Goal: Task Accomplishment & Management: Manage account settings

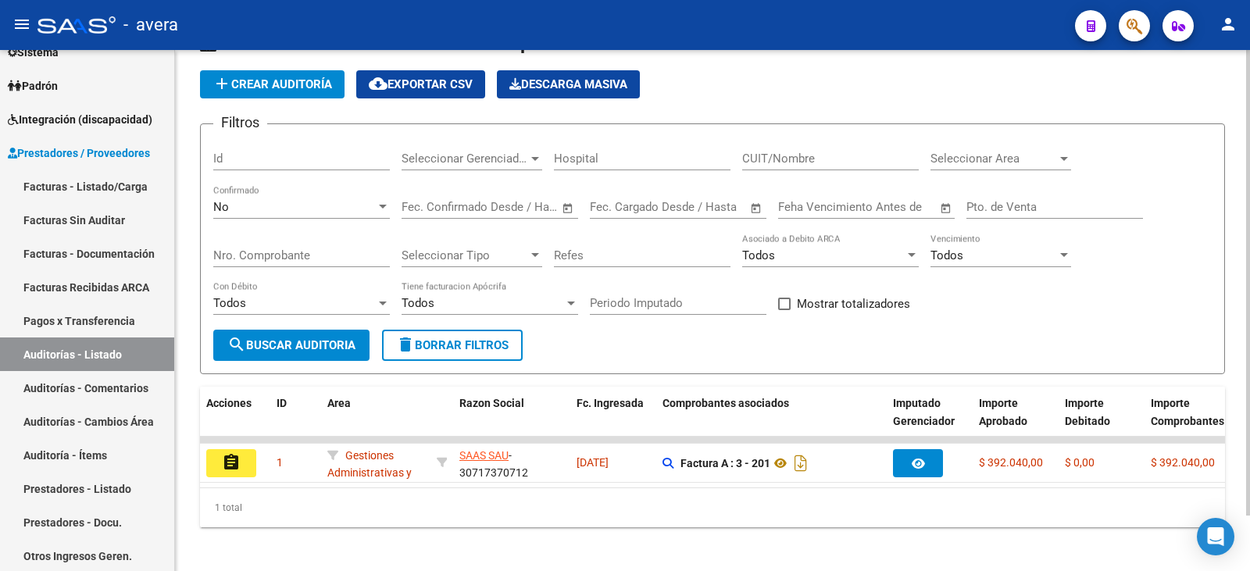
scroll to position [62, 0]
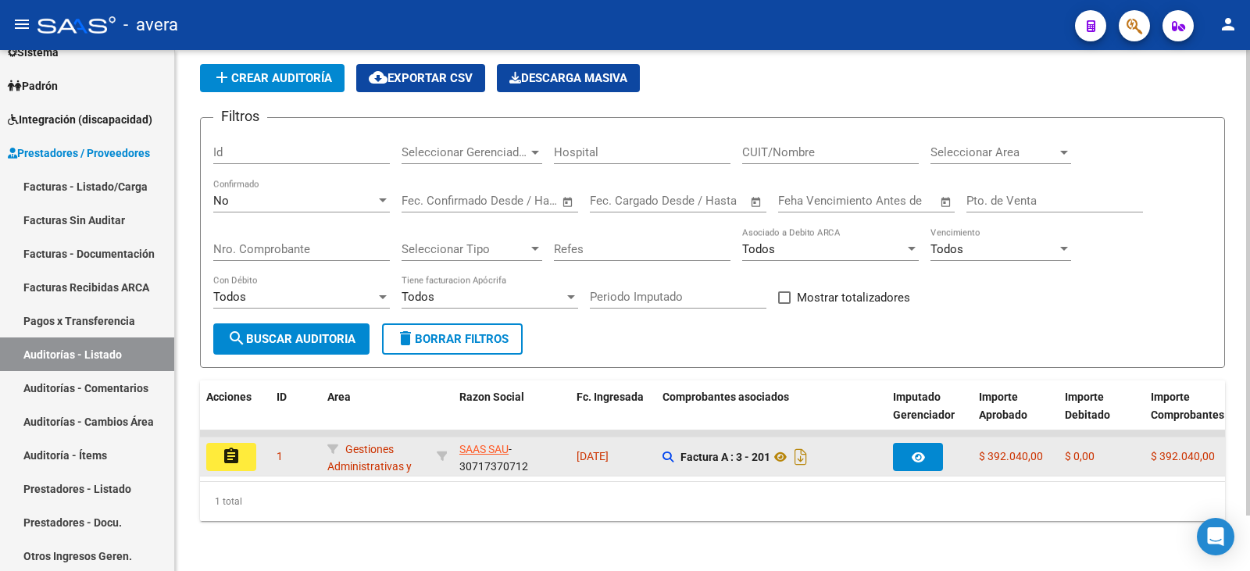
click at [241, 444] on button "assignment" at bounding box center [231, 457] width 50 height 28
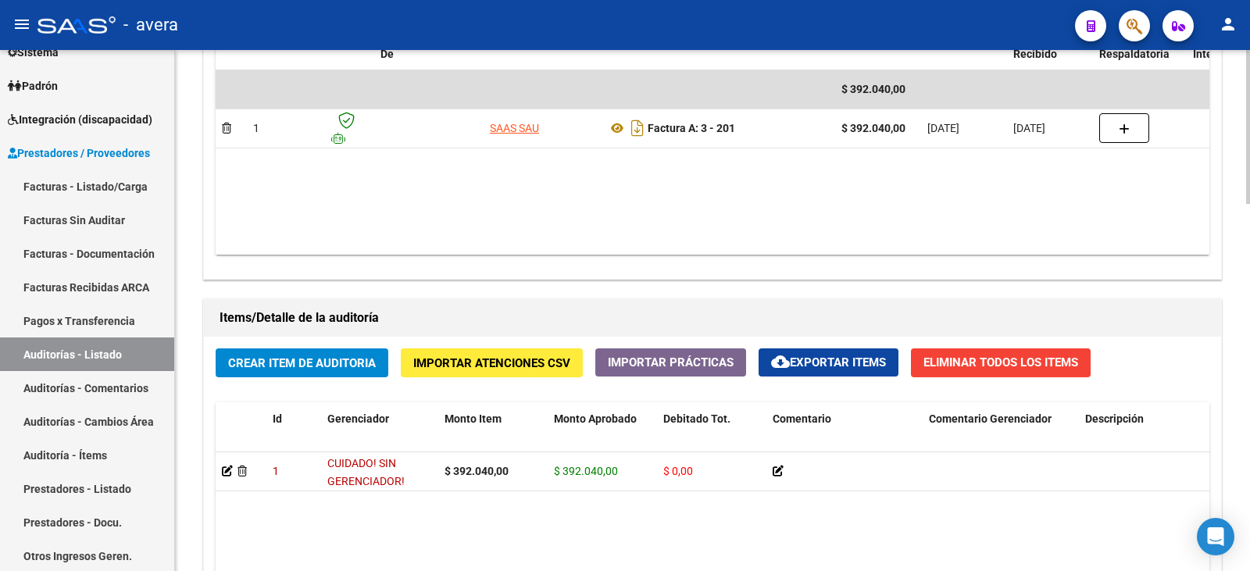
scroll to position [1010, 0]
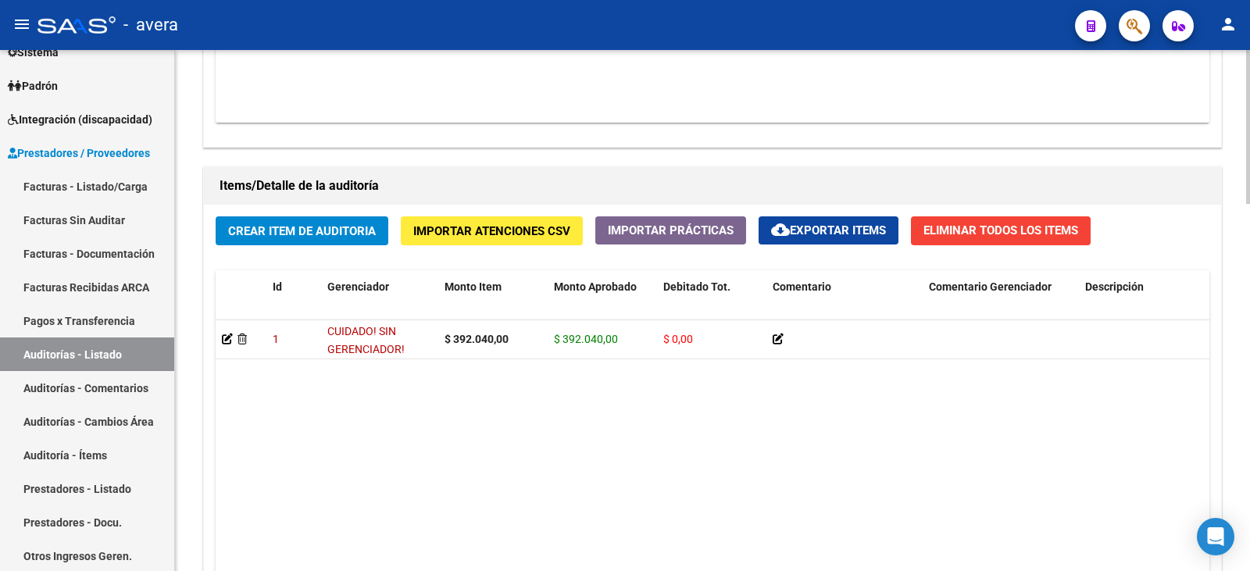
click at [838, 452] on datatable-body "1 CUIDADO! SIN GERENCIADOR! $ 392.040,00 $ 392.040,00 $ 0,00 [PERSON_NAME] [DAT…" at bounding box center [712, 475] width 993 height 311
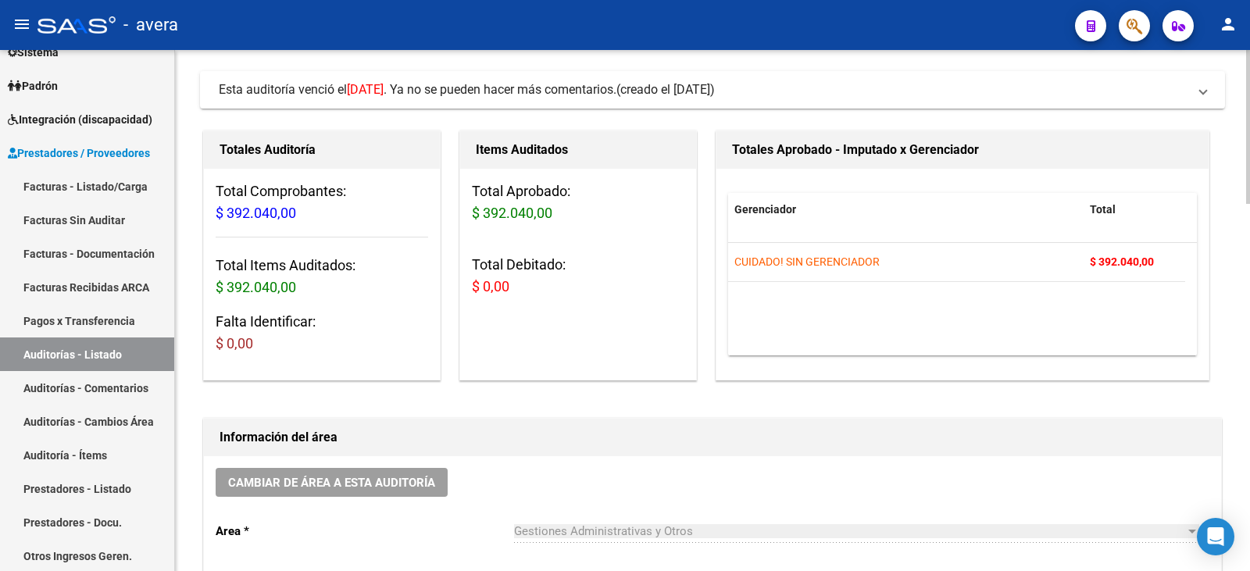
scroll to position [0, 0]
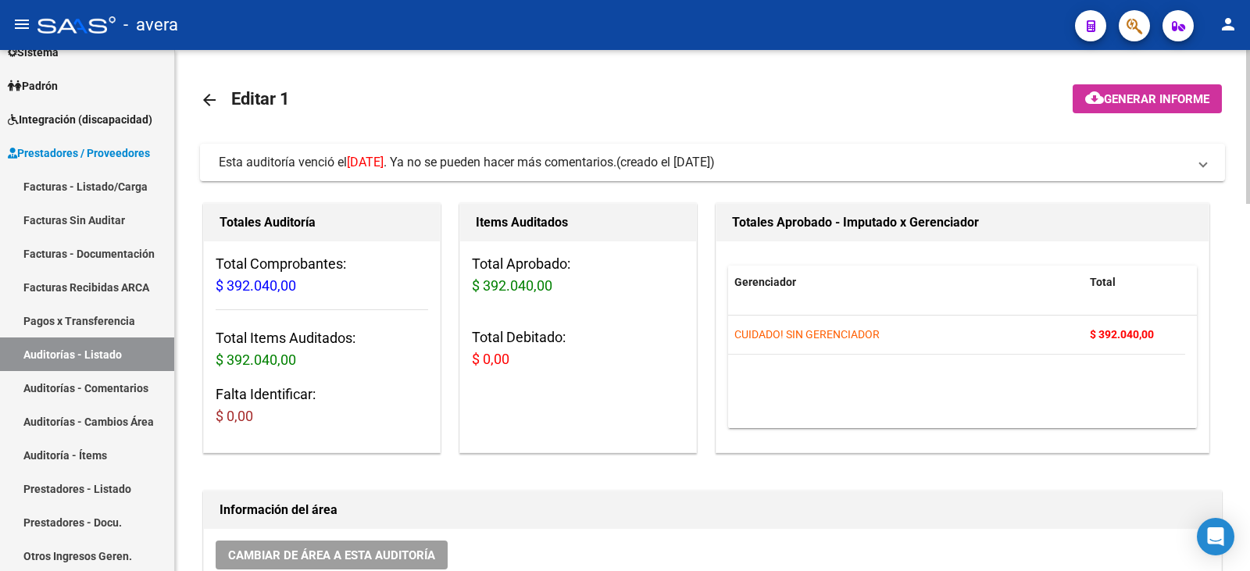
click at [504, 293] on span "$ 392.040,00" at bounding box center [512, 285] width 80 height 16
click at [842, 119] on mat-toolbar-row "arrow_back Editar 1" at bounding box center [599, 100] width 799 height 50
click at [749, 152] on mat-expansion-panel-header "Esta auditoría venció el [DATE] . Ya no se pueden hacer más comentarios. (cread…" at bounding box center [712, 162] width 1025 height 37
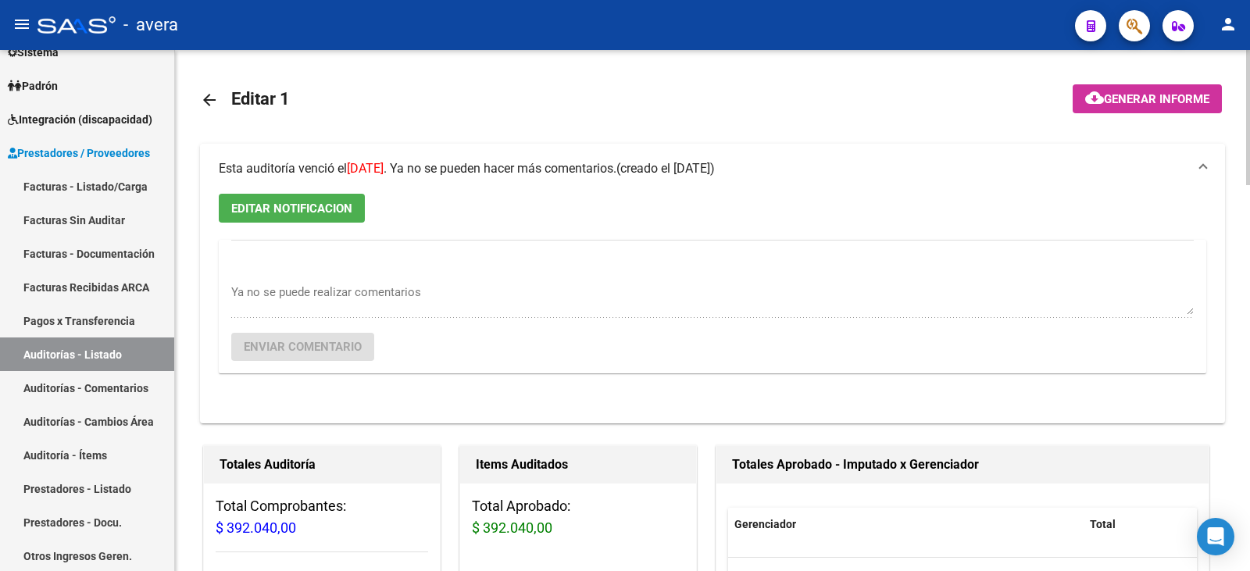
click at [749, 152] on mat-expansion-panel-header "Esta auditoría venció el [DATE] . Ya no se pueden hacer más comentarios. (cread…" at bounding box center [712, 169] width 1025 height 50
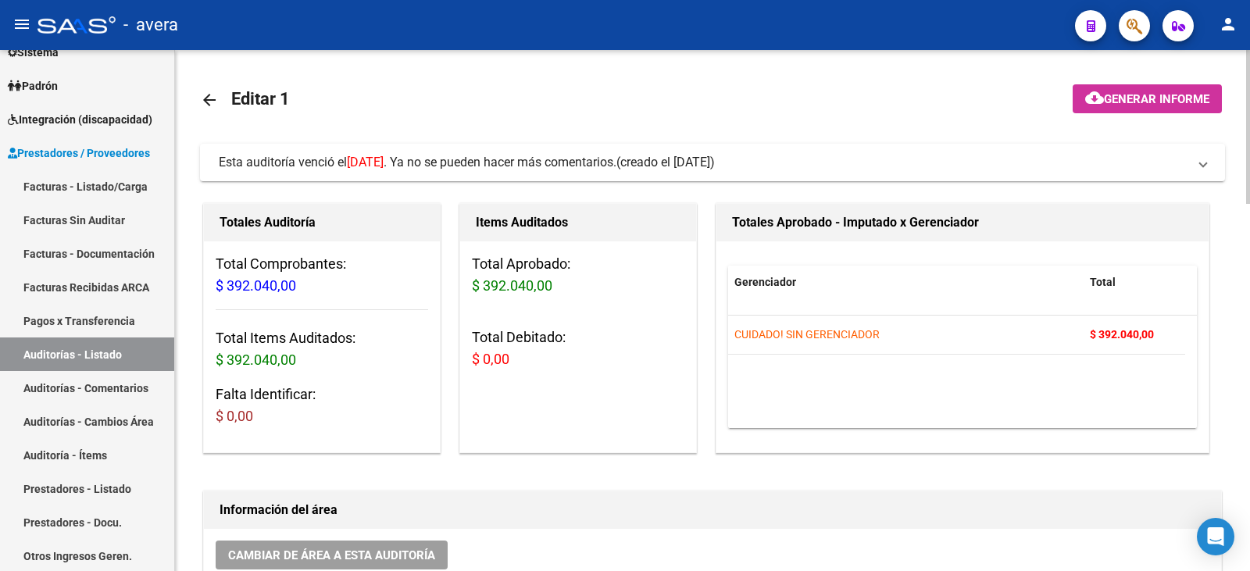
click at [202, 106] on mat-icon "arrow_back" at bounding box center [209, 100] width 19 height 19
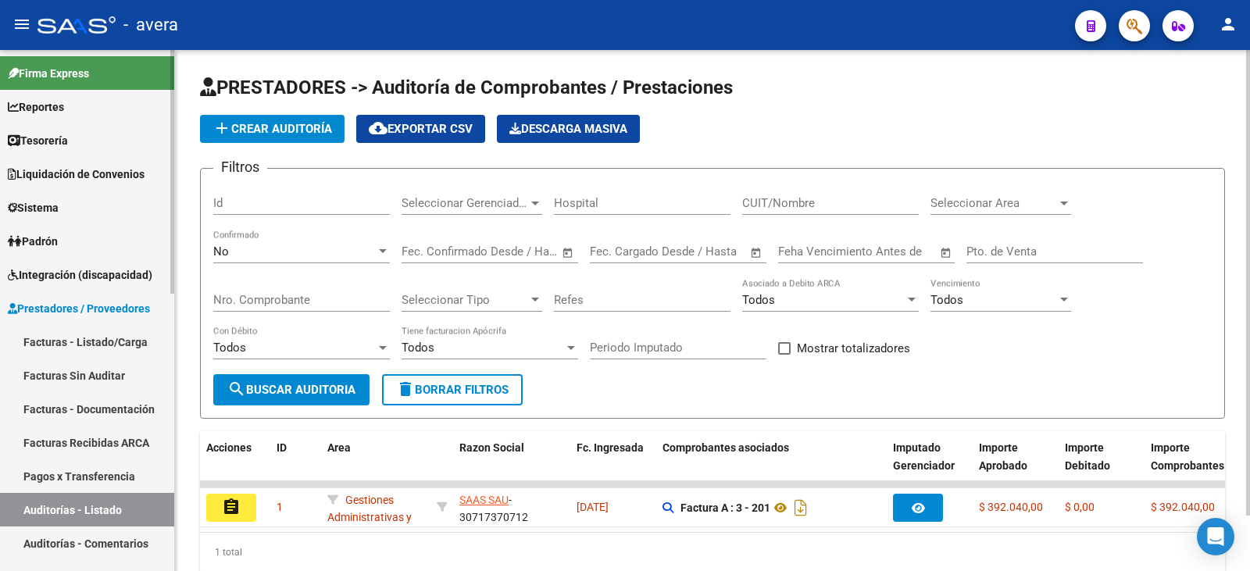
click at [127, 76] on link "Firma Express" at bounding box center [87, 73] width 174 height 34
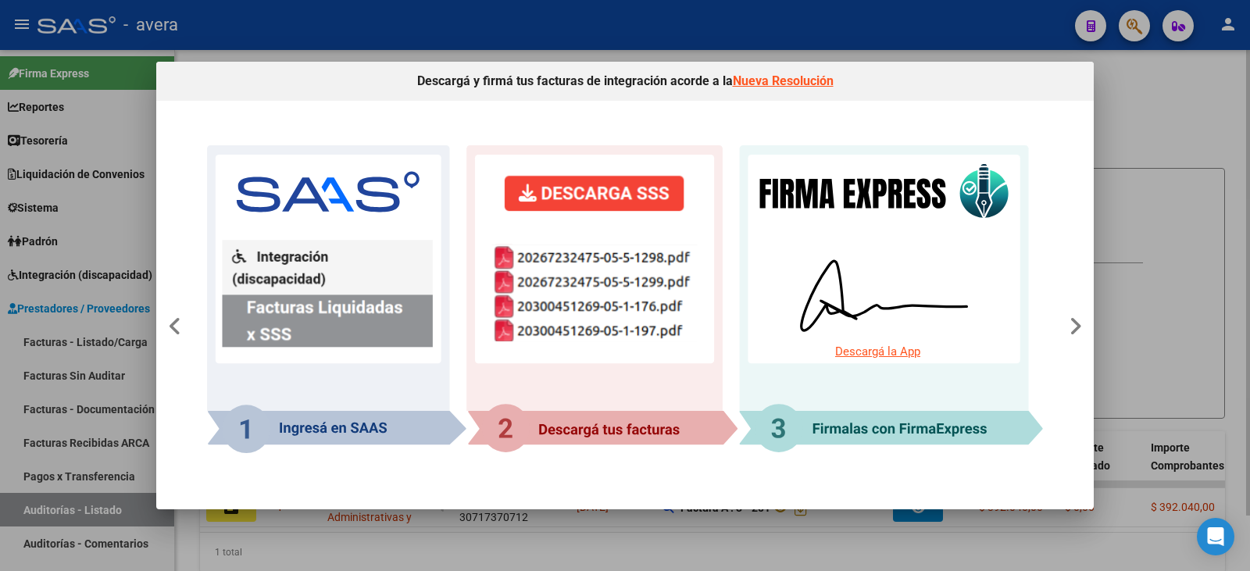
click at [1175, 98] on div at bounding box center [625, 285] width 1250 height 571
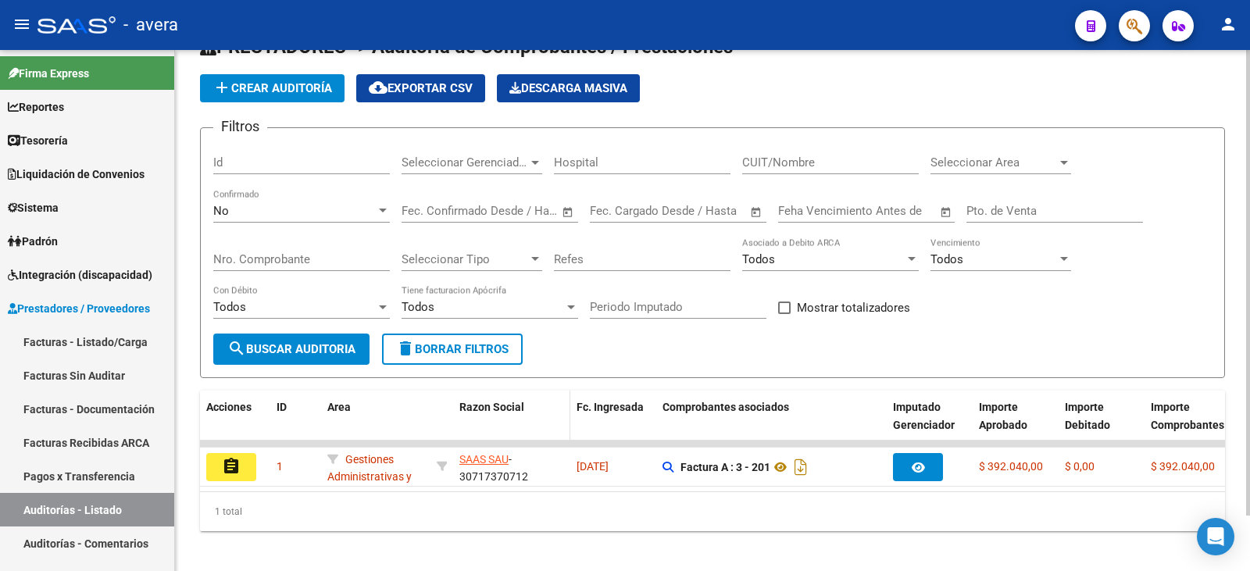
scroll to position [62, 0]
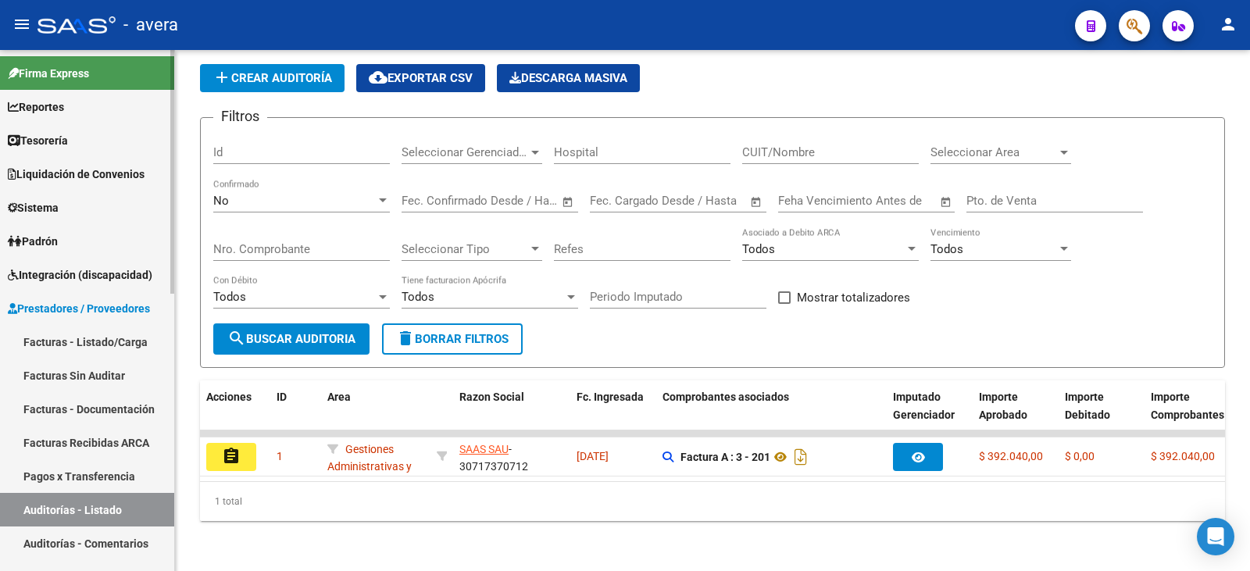
click at [135, 342] on link "Facturas - Listado/Carga" at bounding box center [87, 342] width 174 height 34
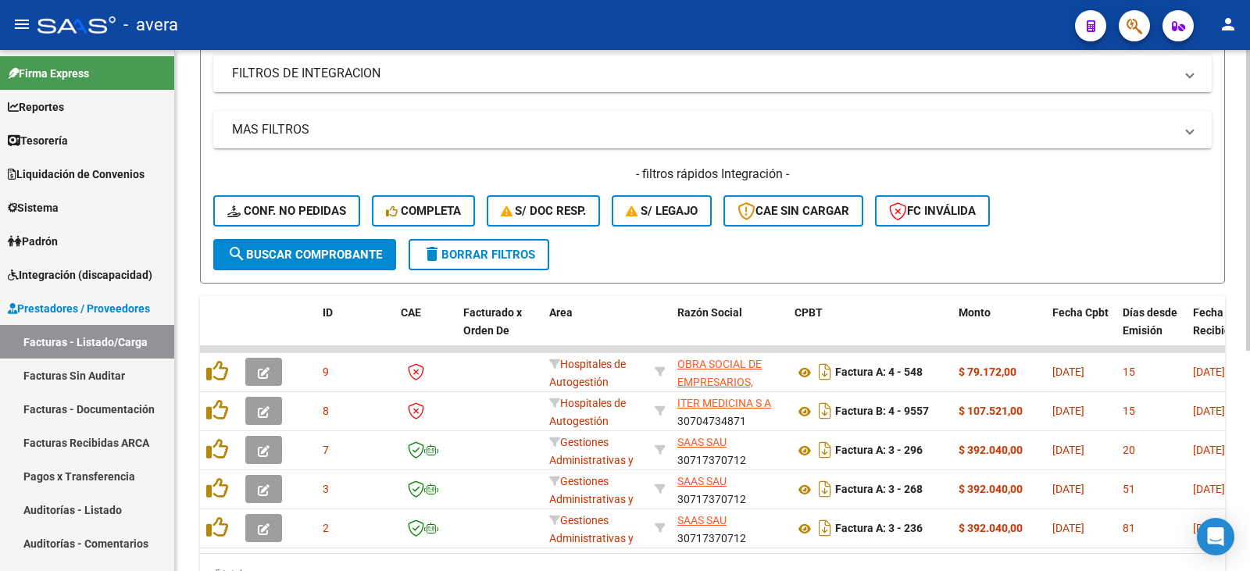
scroll to position [382, 0]
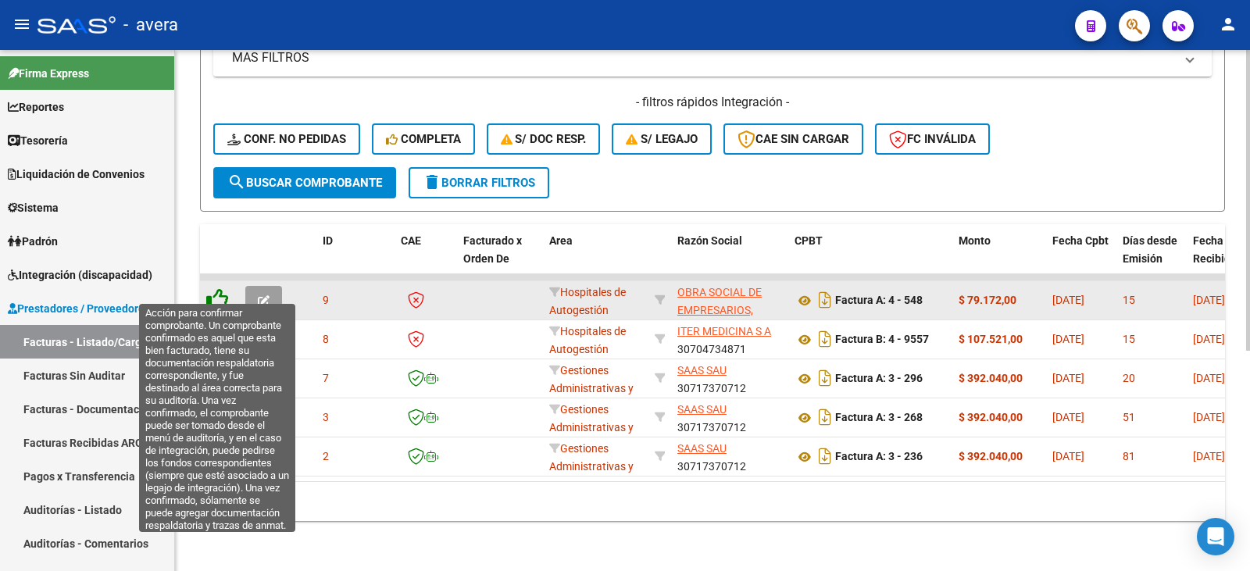
click at [215, 292] on icon at bounding box center [217, 299] width 22 height 22
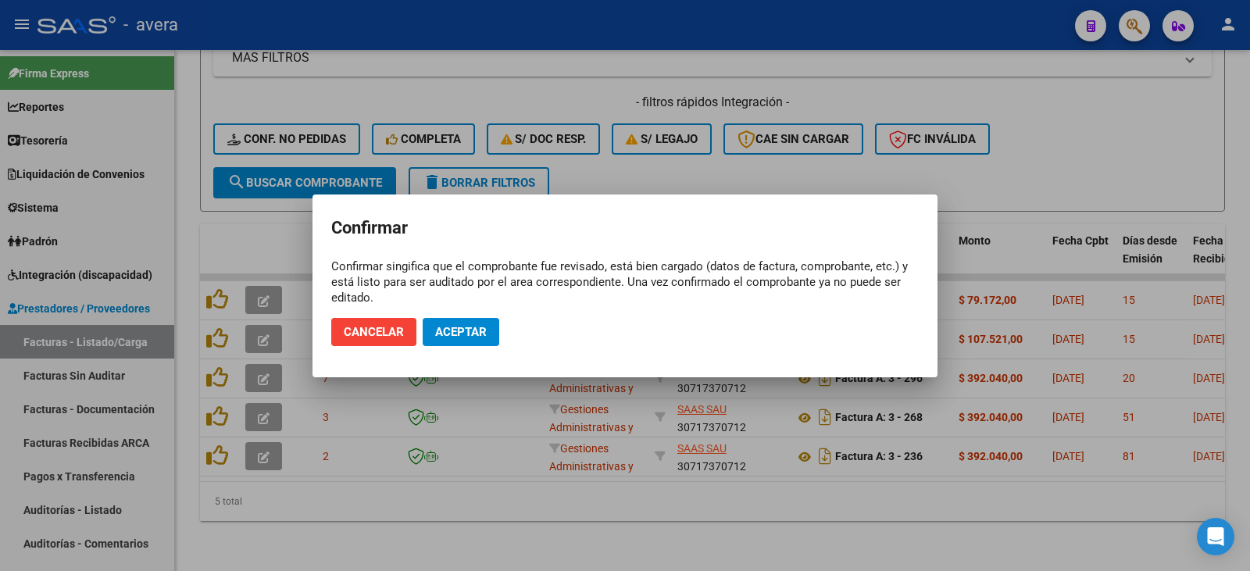
click at [276, 222] on div at bounding box center [625, 285] width 1250 height 571
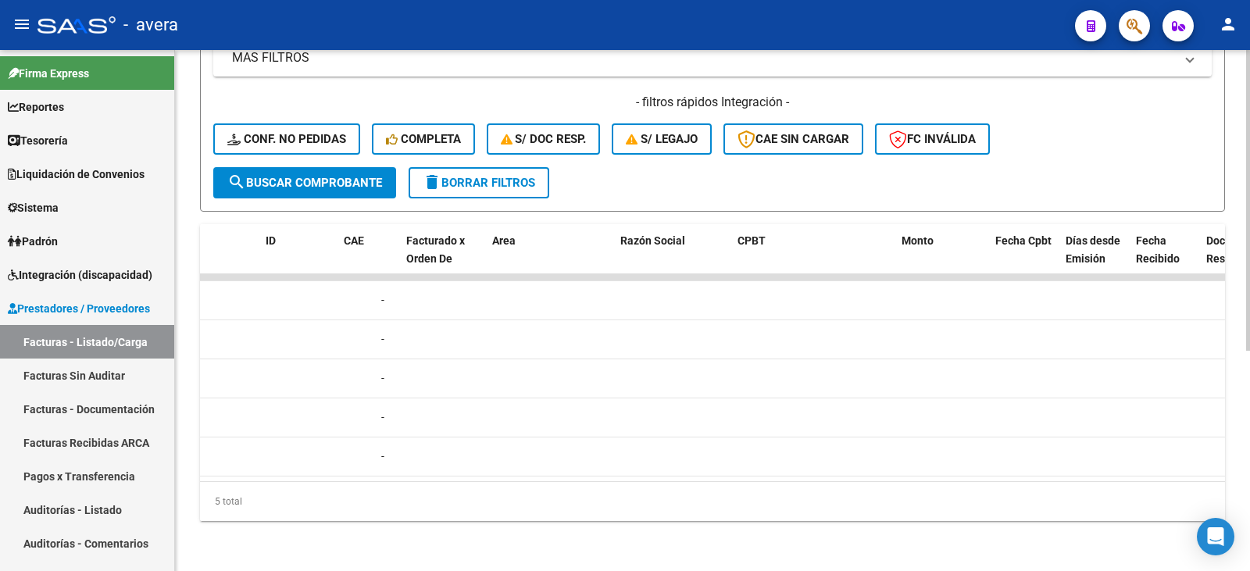
scroll to position [0, 0]
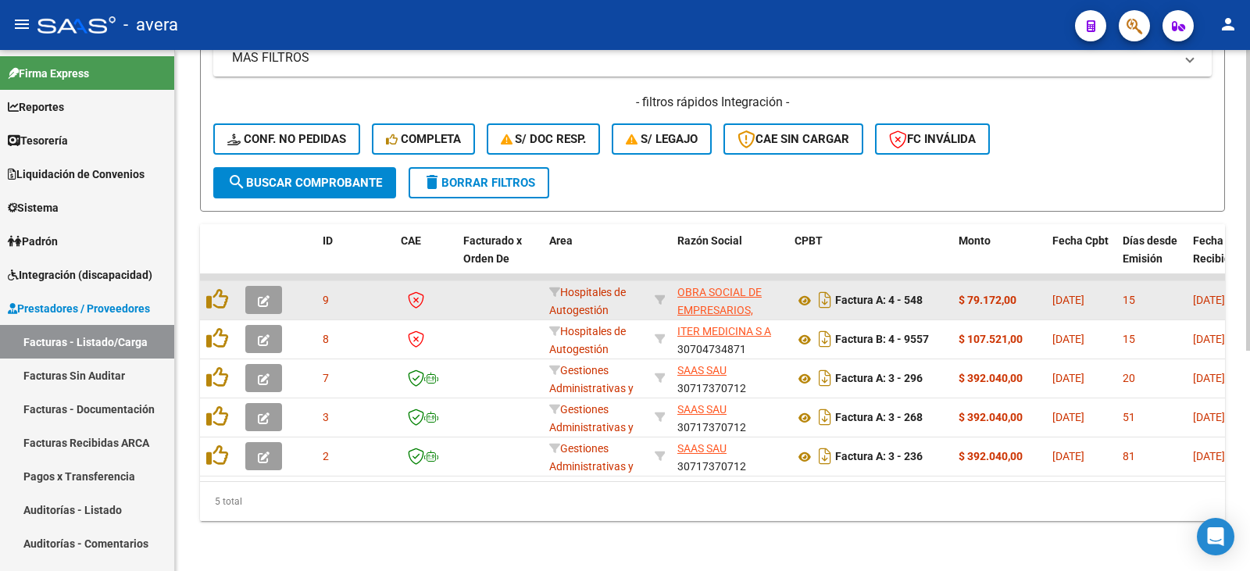
click at [259, 295] on icon "button" at bounding box center [264, 301] width 12 height 12
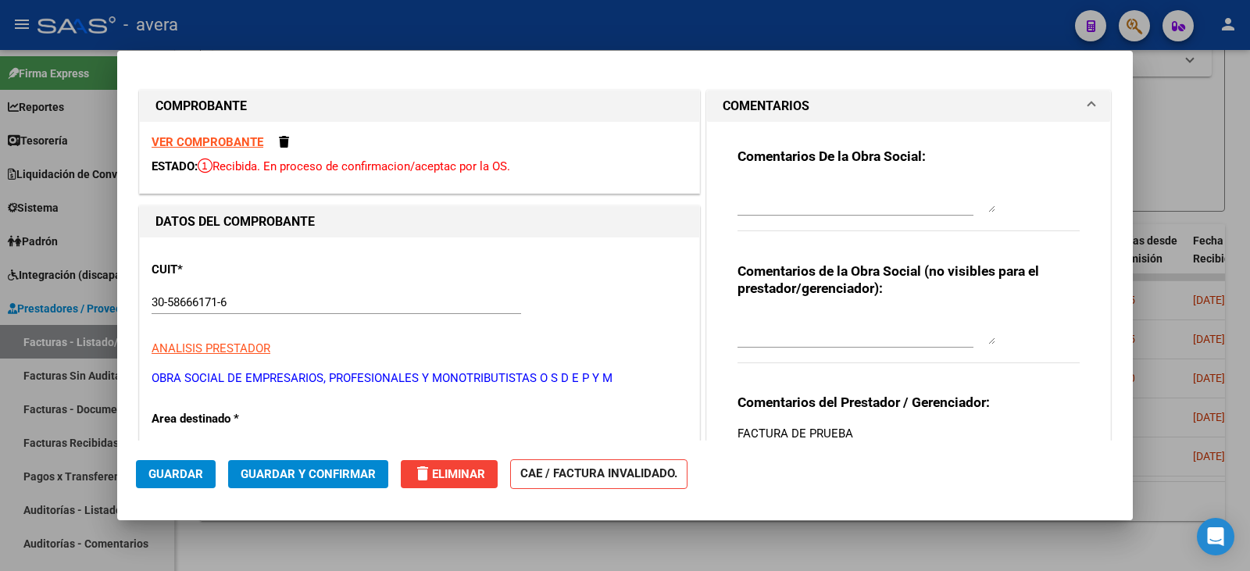
click at [1193, 105] on div at bounding box center [625, 285] width 1250 height 571
type input "$ 0,00"
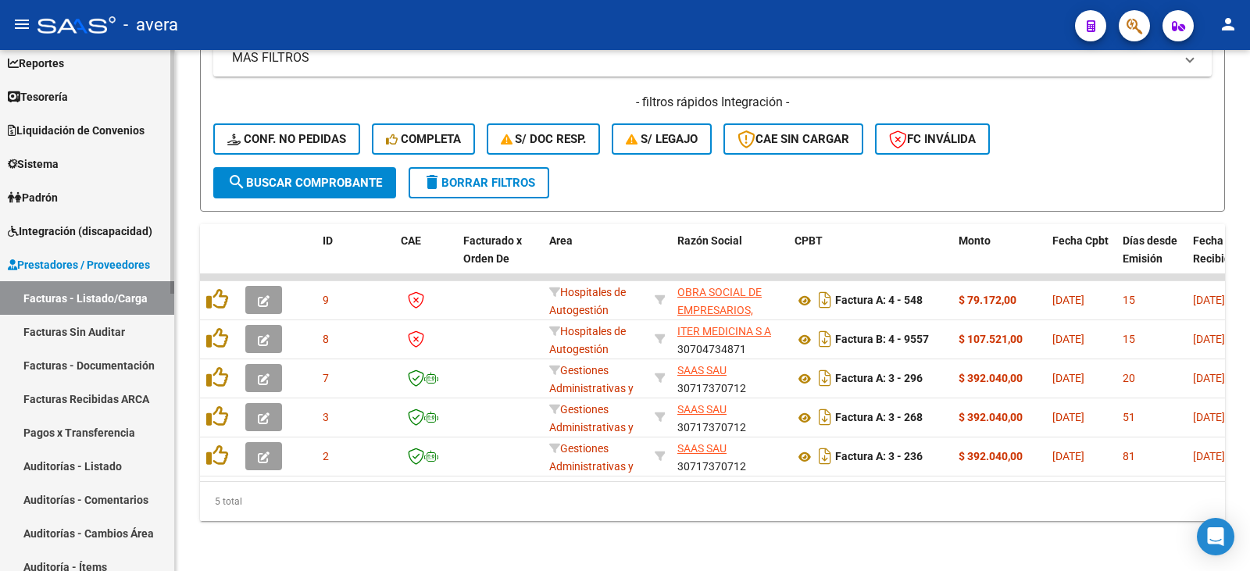
scroll to position [78, 0]
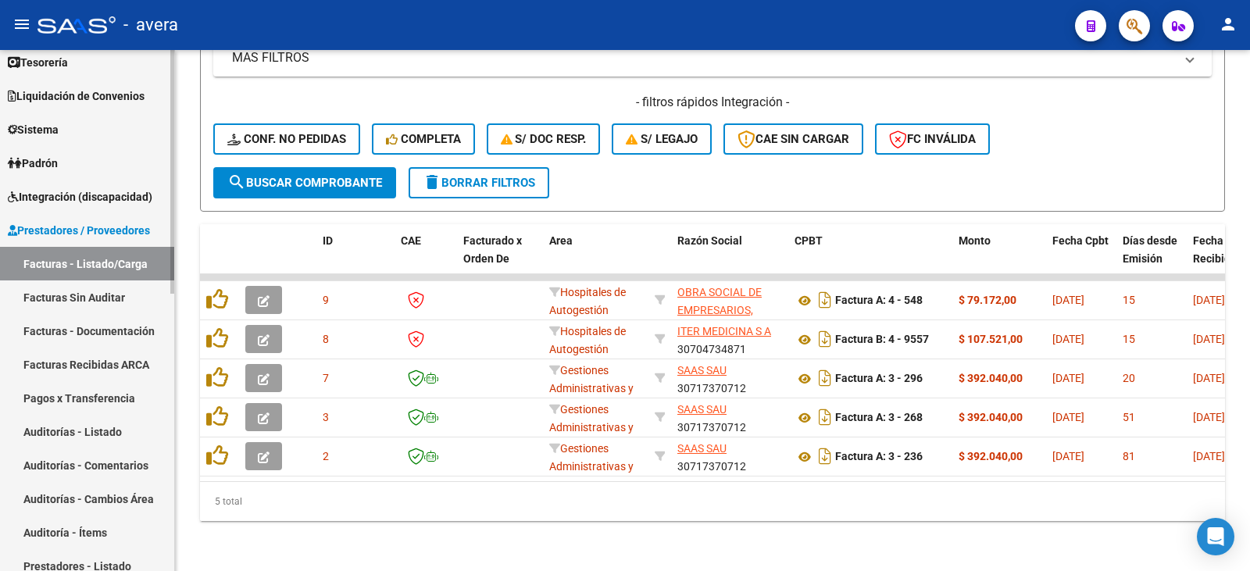
click at [87, 432] on link "Auditorías - Listado" at bounding box center [87, 432] width 174 height 34
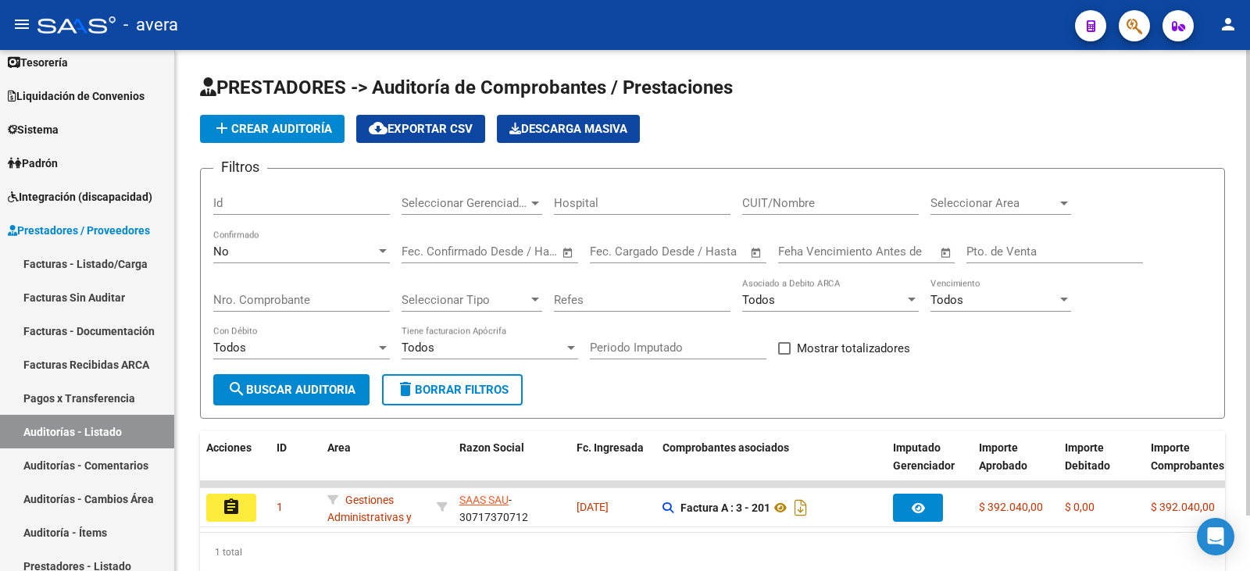
scroll to position [62, 0]
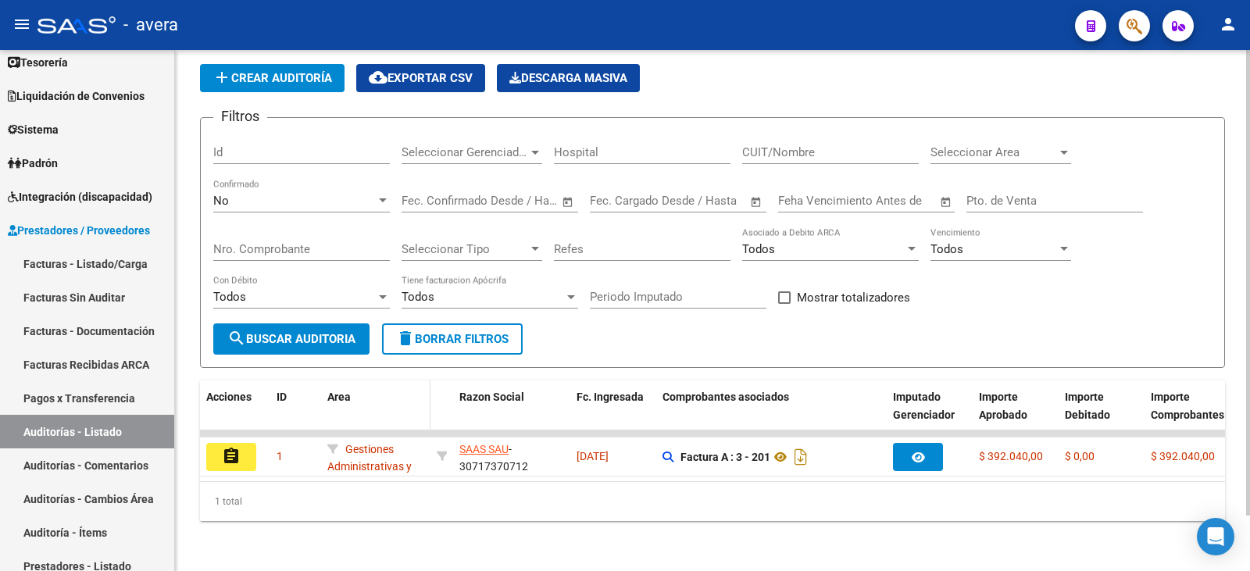
click at [423, 388] on div "Area" at bounding box center [375, 397] width 97 height 18
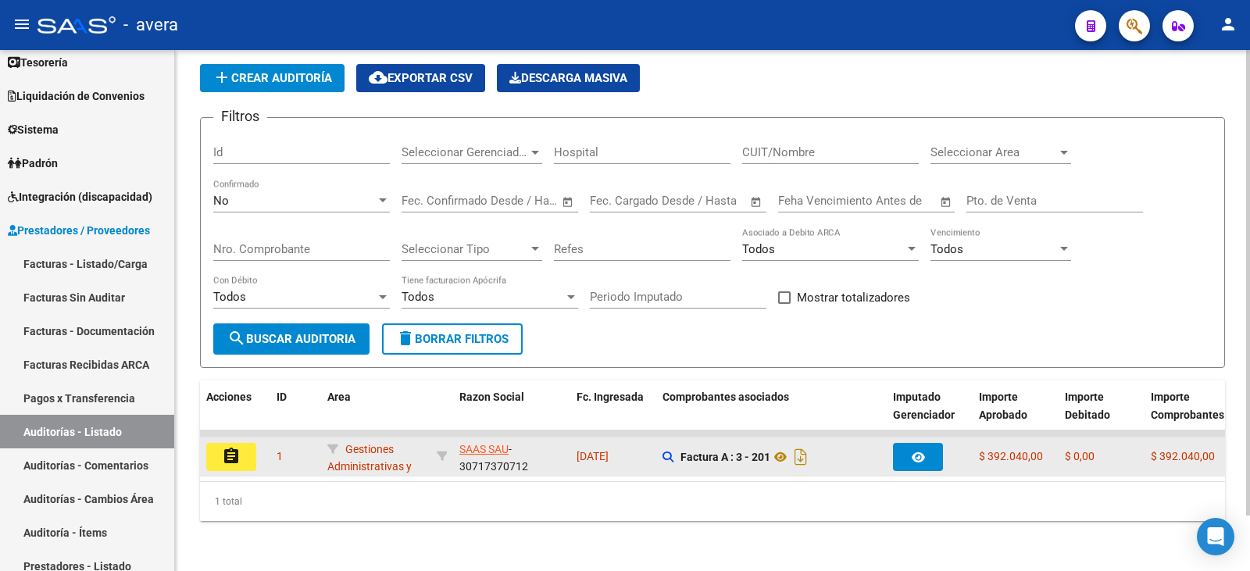
click at [229, 447] on mat-icon "assignment" at bounding box center [231, 456] width 19 height 19
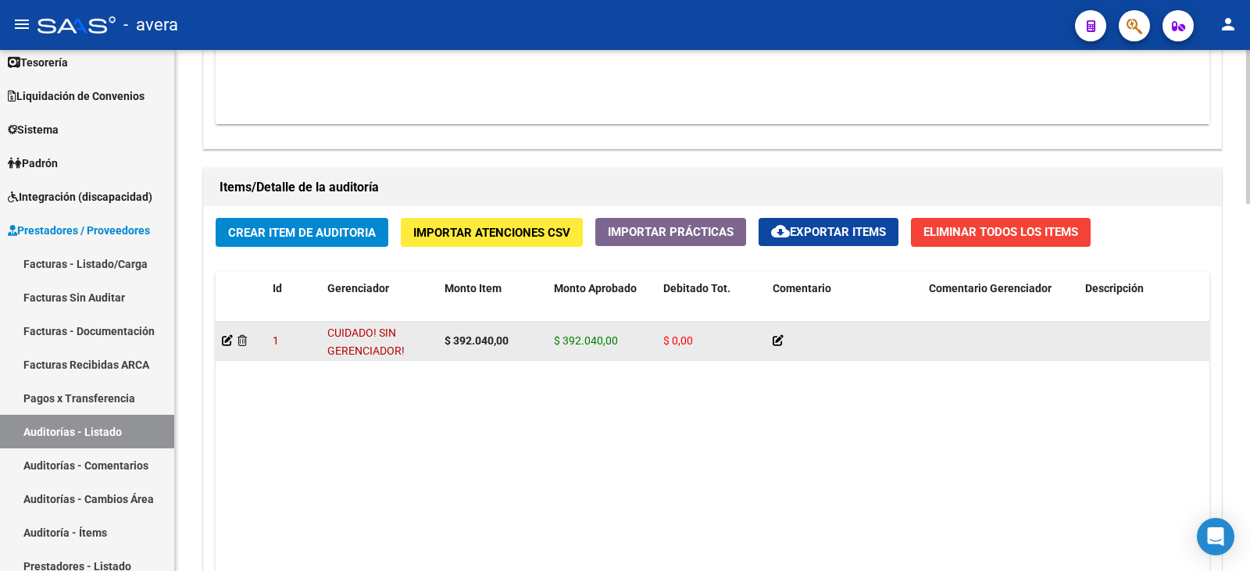
scroll to position [1093, 0]
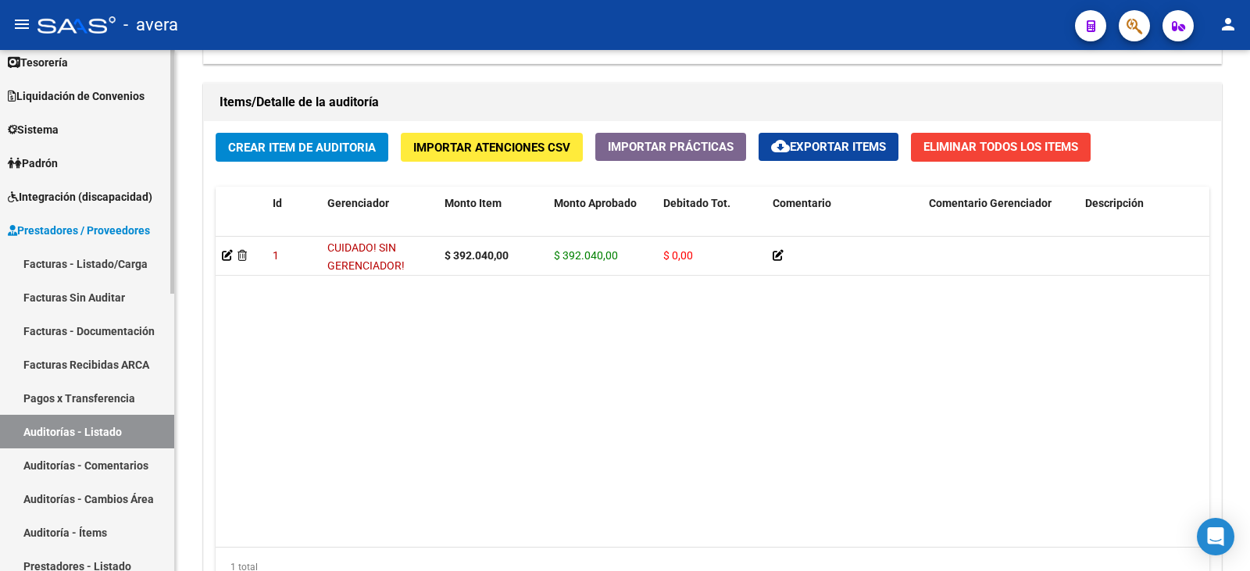
click at [48, 129] on span "Sistema" at bounding box center [33, 129] width 51 height 17
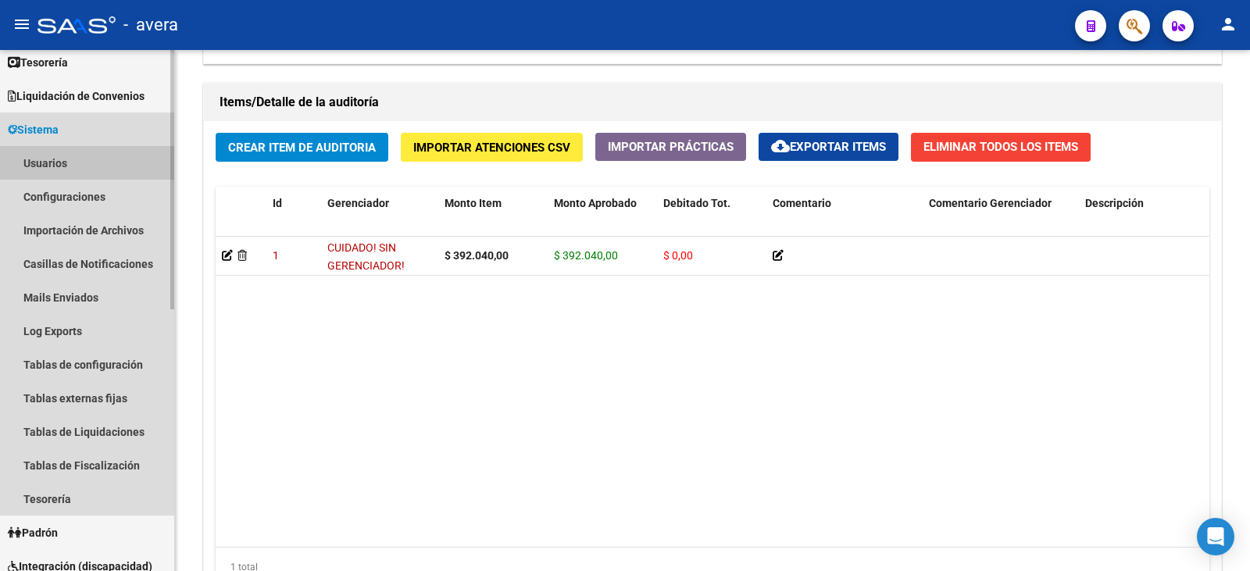
click at [103, 161] on link "Usuarios" at bounding box center [87, 163] width 174 height 34
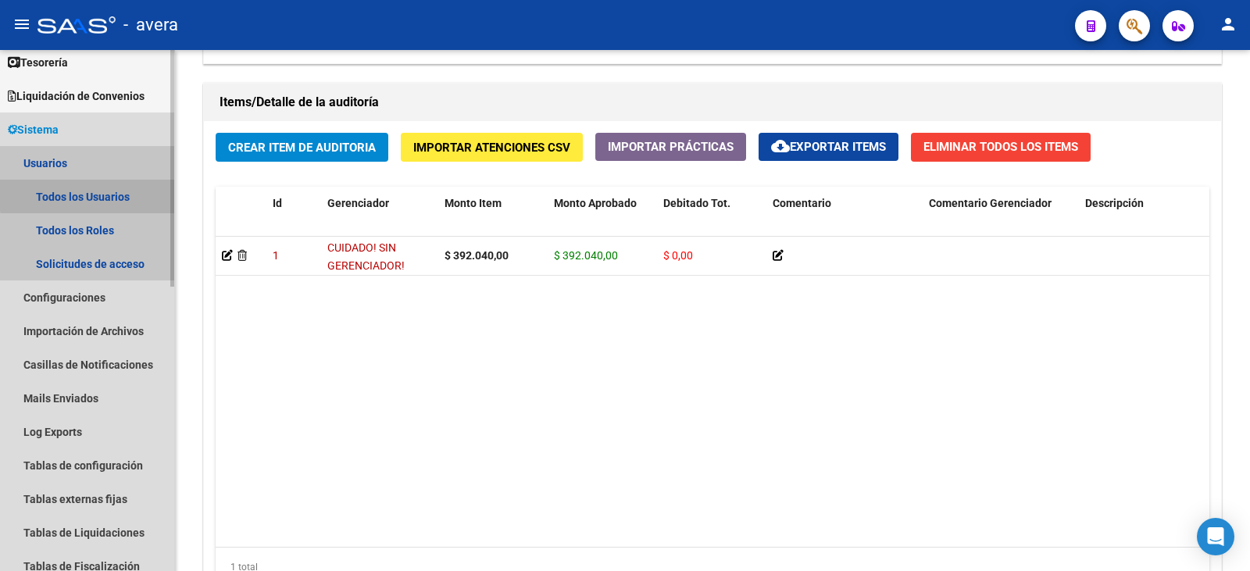
click at [105, 186] on link "Todos los Usuarios" at bounding box center [87, 197] width 174 height 34
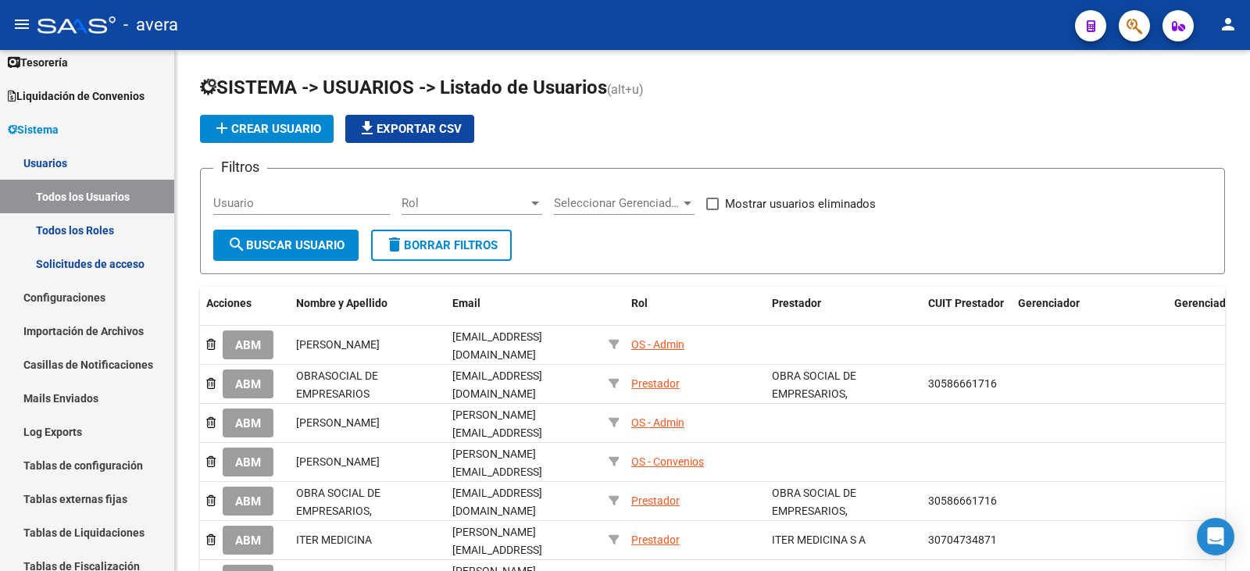
click at [1217, 29] on button "person" at bounding box center [1227, 24] width 31 height 31
click at [1168, 98] on mat-icon "exit_to_app" at bounding box center [1170, 102] width 19 height 19
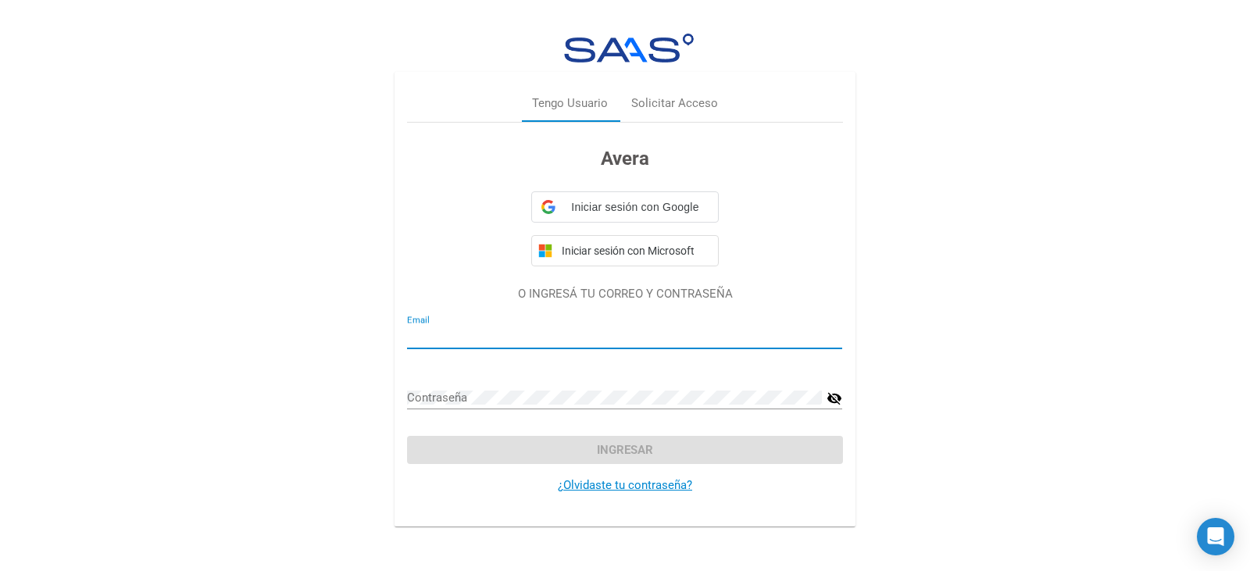
type input "[PERSON_NAME][EMAIL_ADDRESS][DOMAIN_NAME]"
